Goal: Navigation & Orientation: Find specific page/section

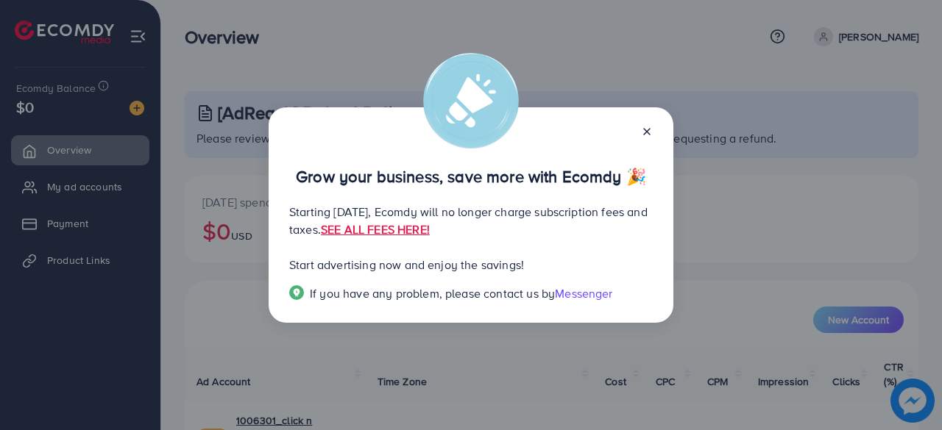
click at [647, 131] on line at bounding box center [647, 132] width 6 height 6
